Goal: Check status

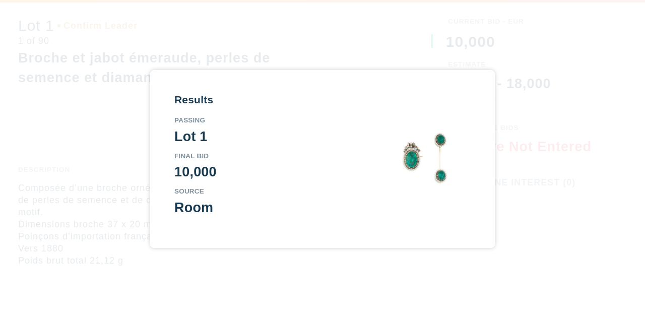
click at [369, 150] on div "Results Passing Lot 1 Final Bid 10,000 Source Room" at bounding box center [322, 158] width 296 height 129
click at [264, 185] on div "Results Passing Lot 1 Final Bid 10,000 Source Room" at bounding box center [264, 158] width 181 height 129
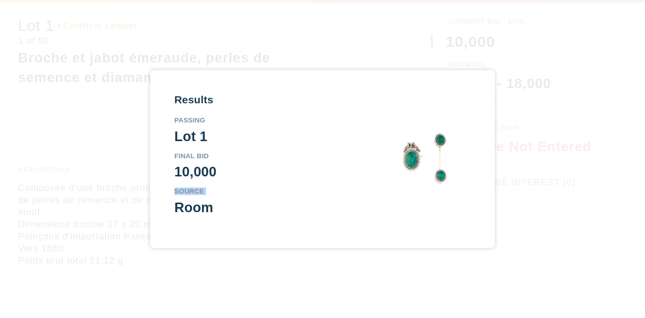
click at [264, 185] on div "Results Passing Lot 1 Final Bid 10,000 Source Room" at bounding box center [264, 158] width 181 height 129
click at [292, 148] on div "Results Passing Lot 1 Final Bid 10,000 Source Room" at bounding box center [264, 158] width 181 height 129
click at [310, 53] on div "Results Passing Lot 1 Final Bid 10,000 Source Room" at bounding box center [322, 159] width 645 height 318
